Goal: Information Seeking & Learning: Learn about a topic

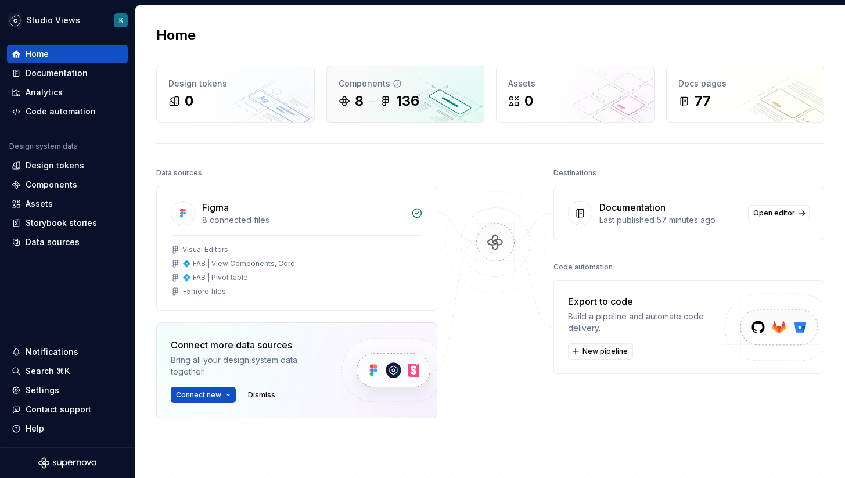
click at [370, 94] on div "8 136" at bounding box center [406, 101] width 134 height 19
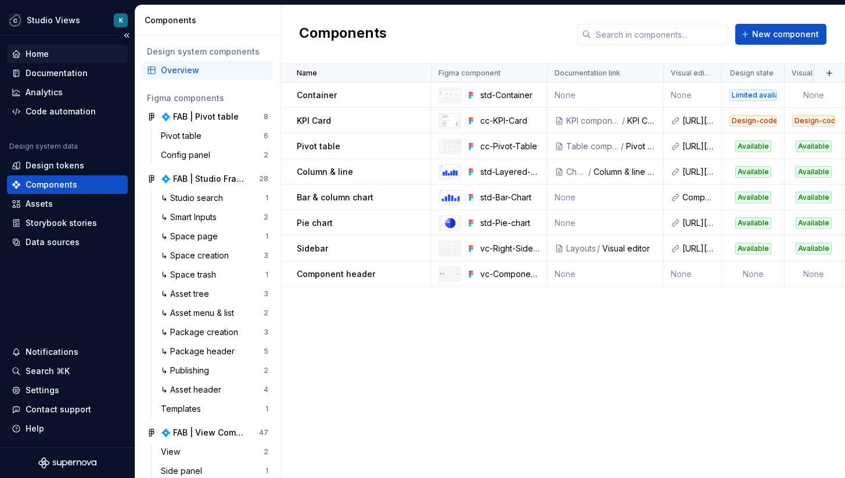
click at [40, 53] on div "Home" at bounding box center [37, 54] width 23 height 12
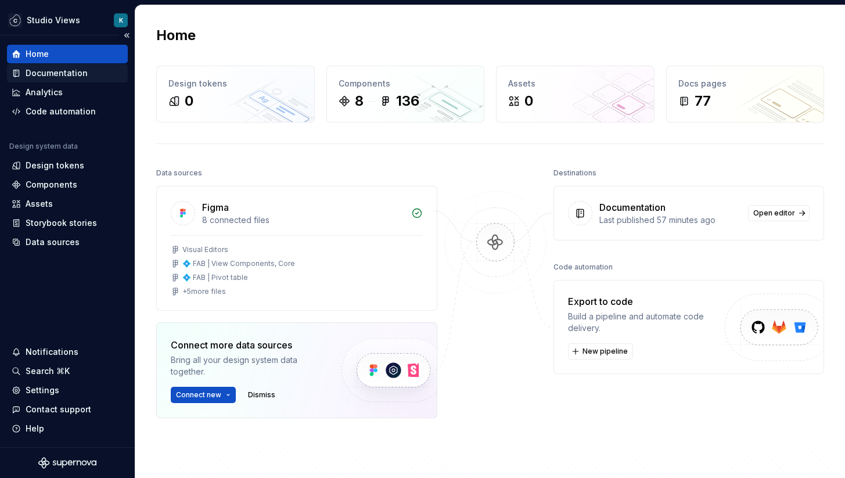
click at [37, 68] on div "Documentation" at bounding box center [57, 73] width 62 height 12
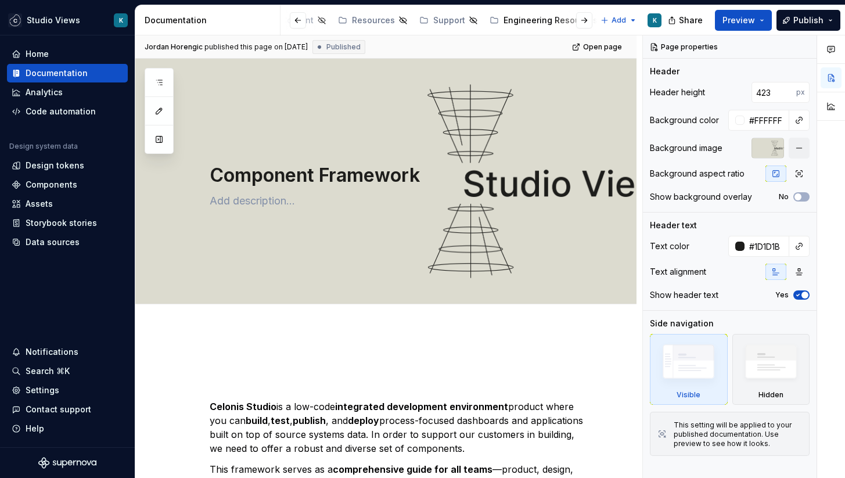
scroll to position [0, 465]
click at [498, 23] on div "Engineering Resources" at bounding box center [507, 21] width 94 height 12
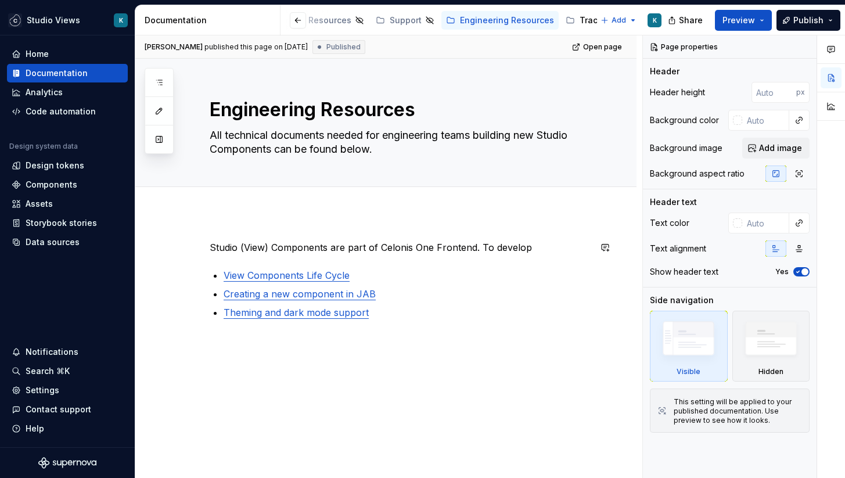
click at [250, 222] on div "Studio (View) Components are part of Celonis One Frontend. To develop View Comp…" at bounding box center [385, 359] width 501 height 292
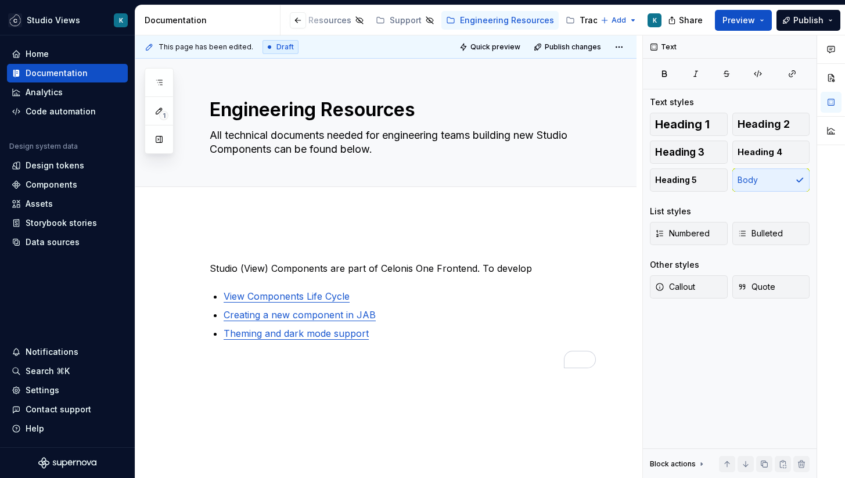
type textarea "*"
